Goal: Navigation & Orientation: Find specific page/section

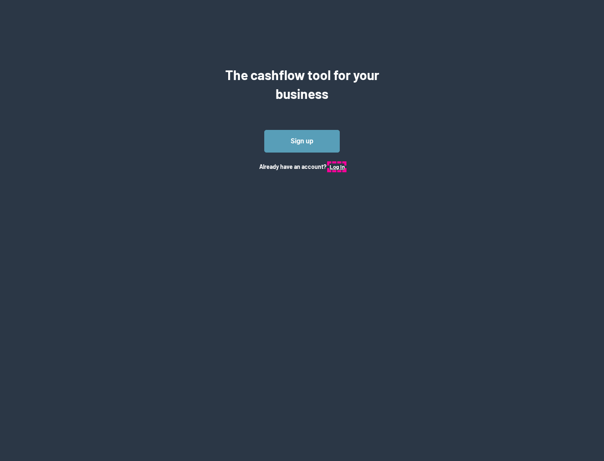
click at [337, 166] on button "Log In" at bounding box center [337, 167] width 15 height 7
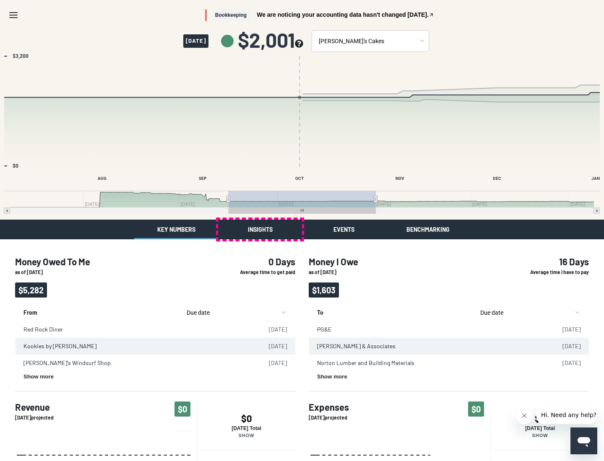
click at [260, 229] on button "Insights" at bounding box center [260, 230] width 84 height 20
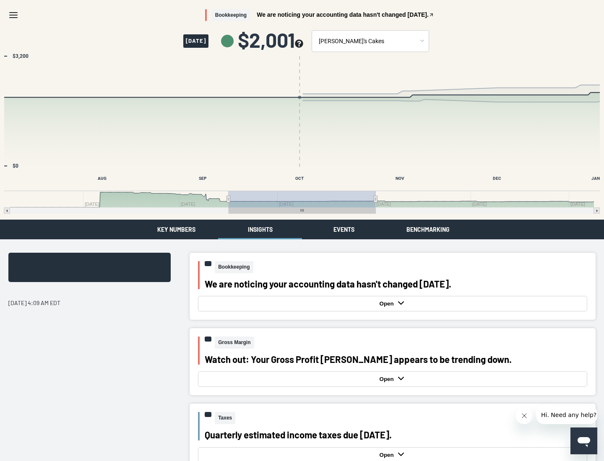
click at [344, 229] on button "Events" at bounding box center [344, 230] width 84 height 20
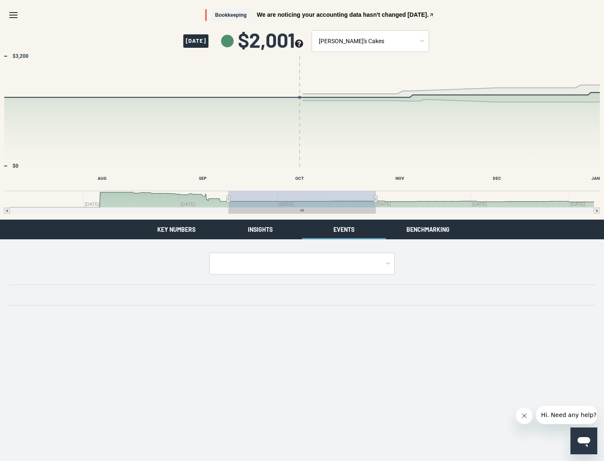
click at [428, 229] on button "Benchmarking" at bounding box center [428, 230] width 84 height 20
